Goal: Obtain resource: Obtain resource

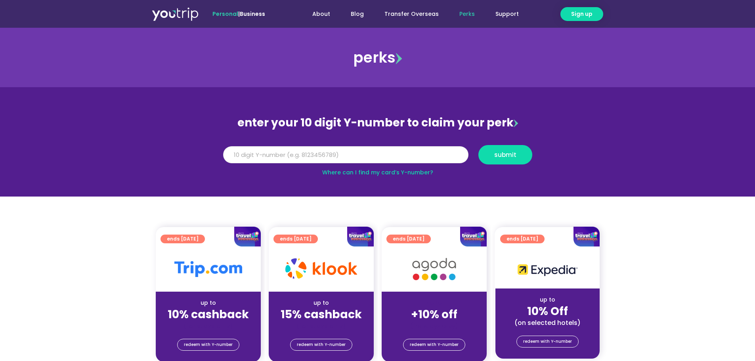
click at [239, 156] on input "Y Number" at bounding box center [345, 154] width 245 height 17
type input "8172292931"
click at [505, 155] on span "submit" at bounding box center [505, 155] width 22 height 6
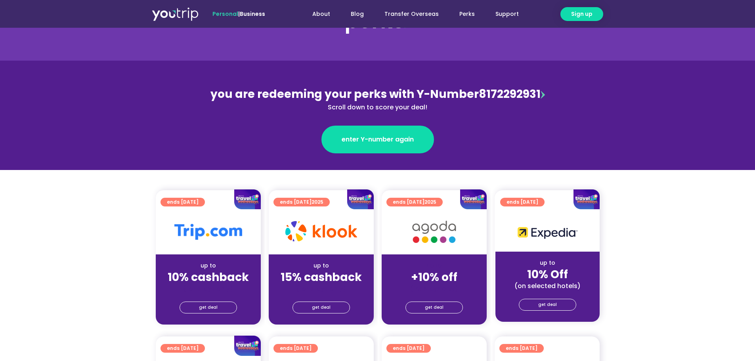
scroll to position [119, 0]
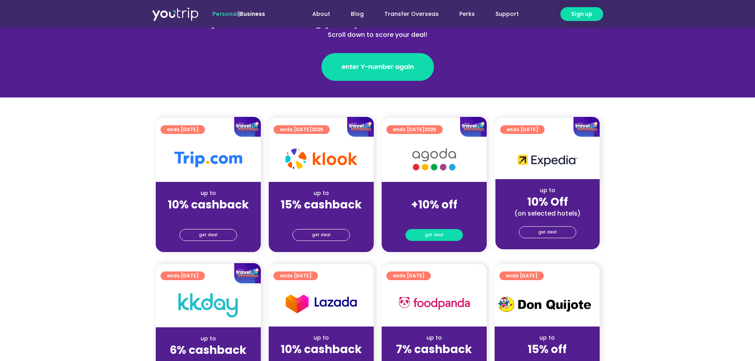
click at [436, 235] on span "get deal" at bounding box center [434, 234] width 19 height 11
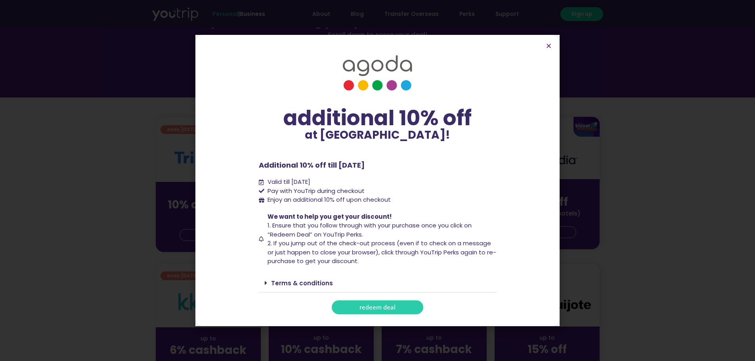
click at [370, 309] on span "redeem deal" at bounding box center [377, 307] width 36 height 6
